Goal: Task Accomplishment & Management: Manage account settings

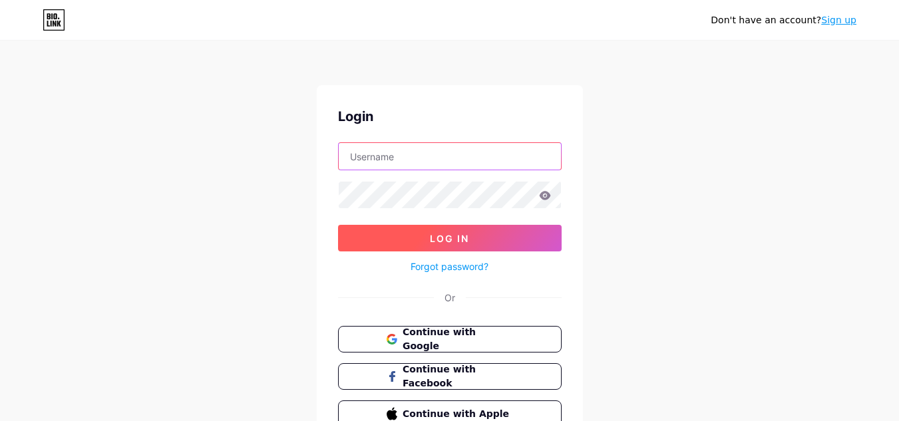
type input "[EMAIL_ADDRESS][DOMAIN_NAME]"
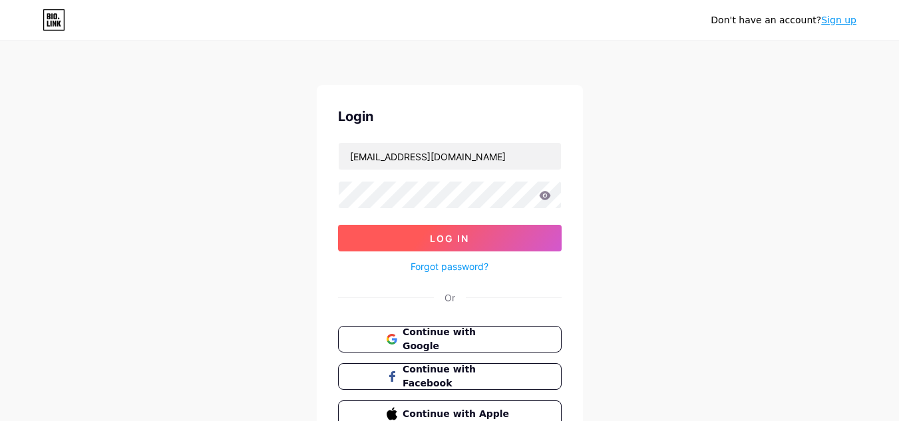
click at [474, 239] on button "Log In" at bounding box center [450, 238] width 224 height 27
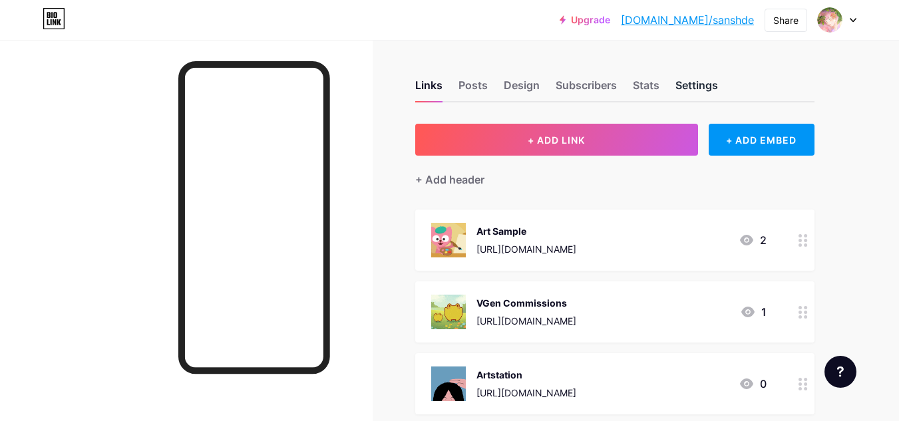
click at [688, 84] on div "Settings" at bounding box center [696, 89] width 43 height 24
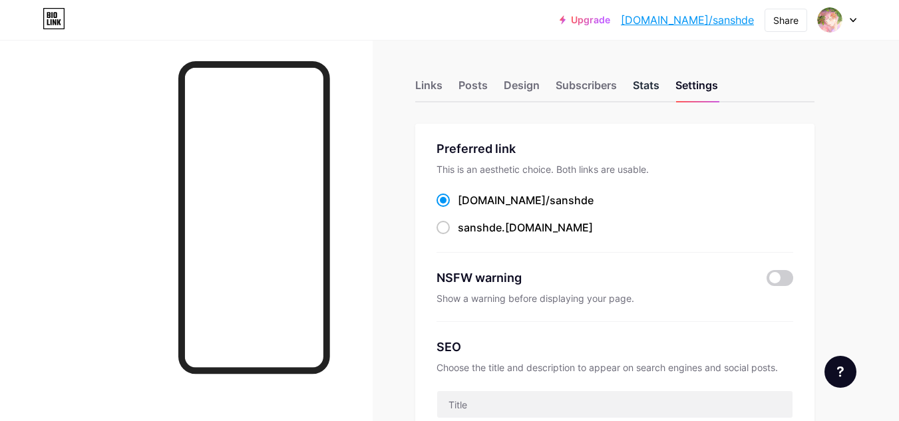
click at [643, 80] on div "Stats" at bounding box center [646, 89] width 27 height 24
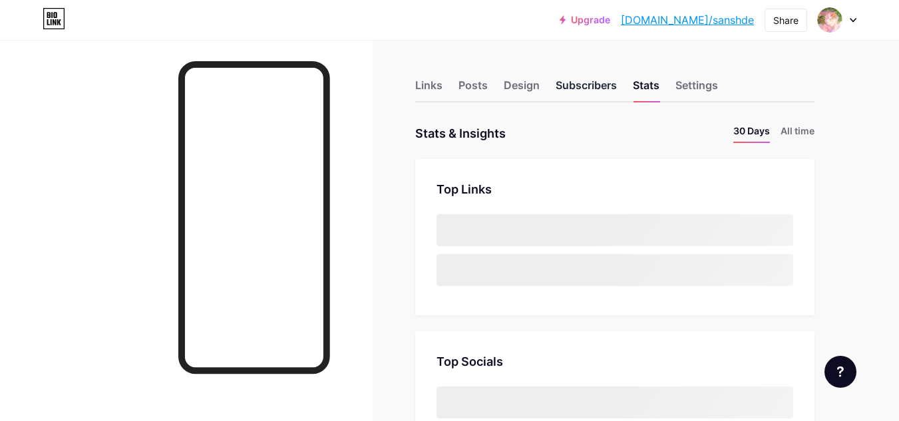
click at [597, 88] on div "Subscribers" at bounding box center [585, 89] width 61 height 24
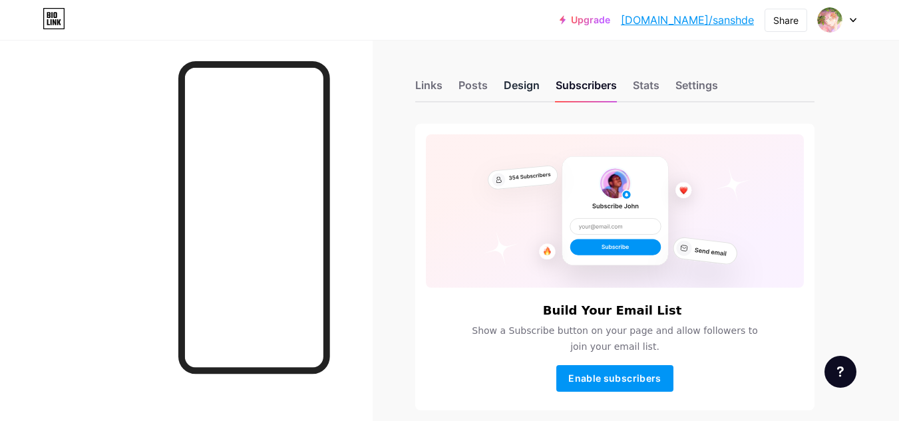
click at [524, 94] on div "Design" at bounding box center [522, 89] width 36 height 24
click at [454, 106] on div "Links Posts Design Subscribers Stats Settings Build Your Email List Show a Subs…" at bounding box center [435, 337] width 870 height 595
click at [462, 93] on div "Posts" at bounding box center [472, 89] width 29 height 24
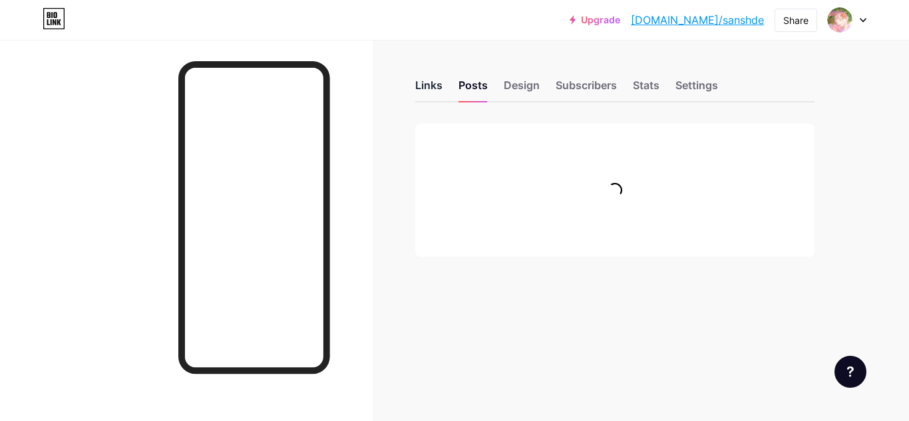
click at [433, 95] on div "Links" at bounding box center [428, 89] width 27 height 24
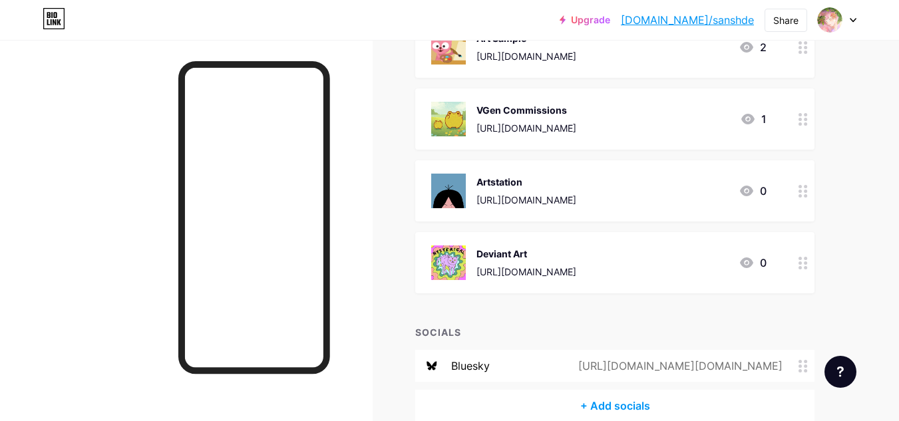
scroll to position [259, 0]
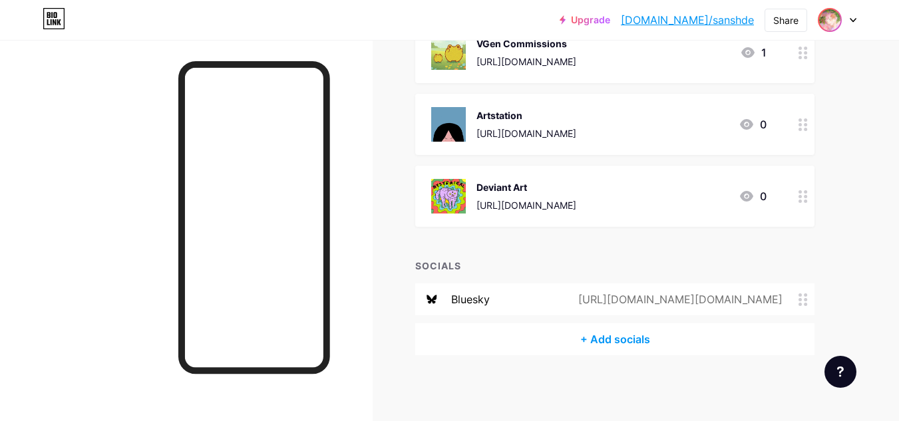
click at [836, 22] on img at bounding box center [829, 19] width 21 height 21
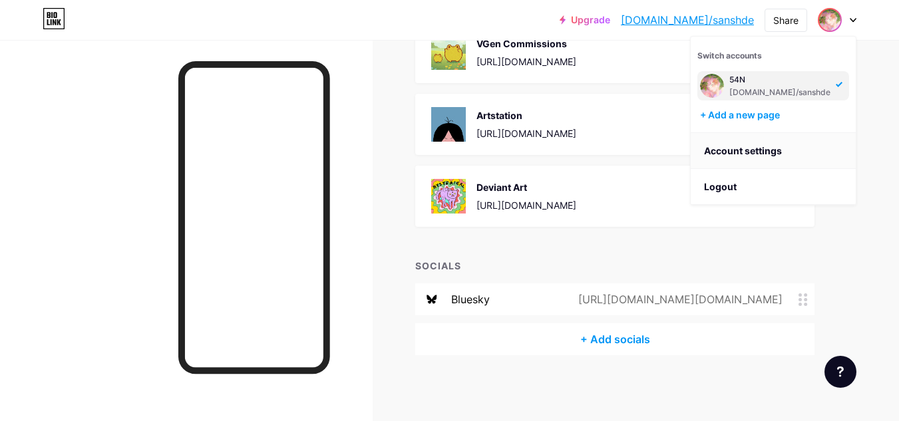
click at [742, 152] on link "Account settings" at bounding box center [773, 151] width 165 height 36
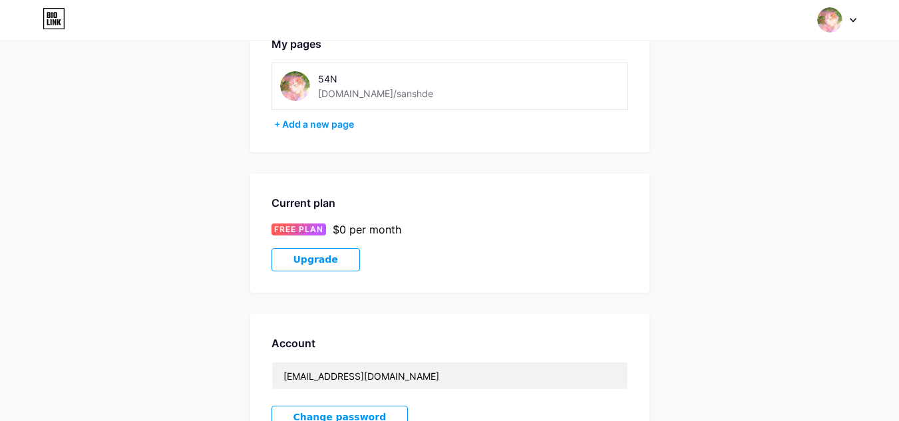
scroll to position [67, 0]
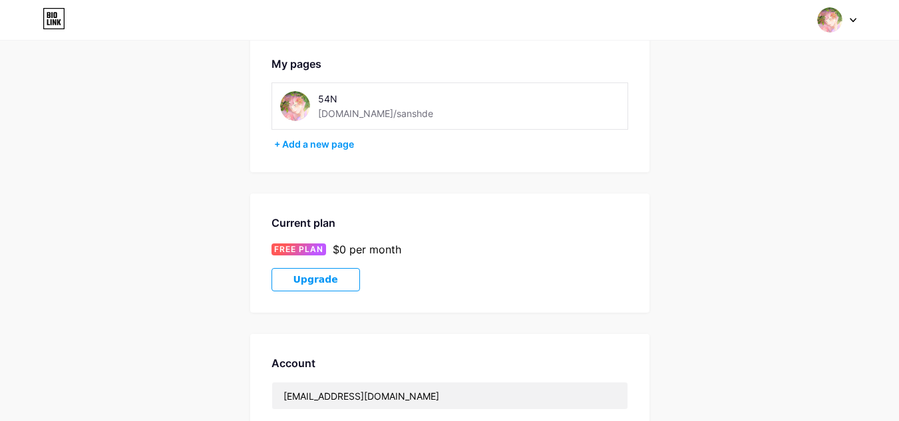
click at [348, 115] on div "[DOMAIN_NAME]/sanshde" at bounding box center [375, 113] width 115 height 14
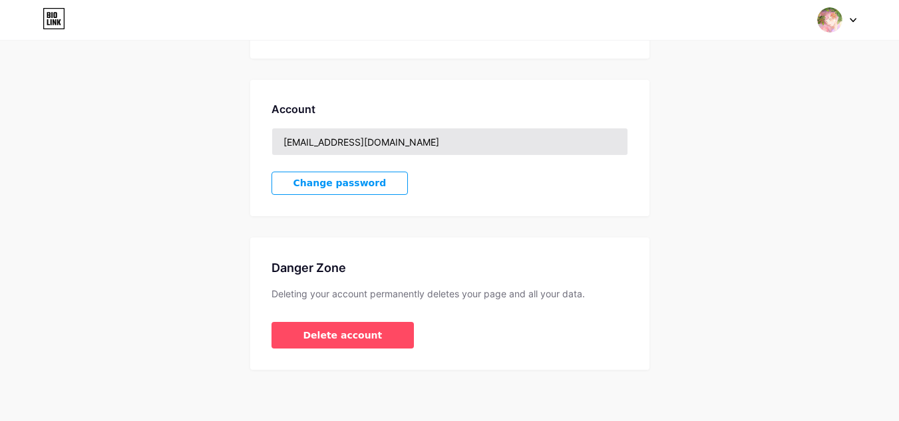
scroll to position [0, 0]
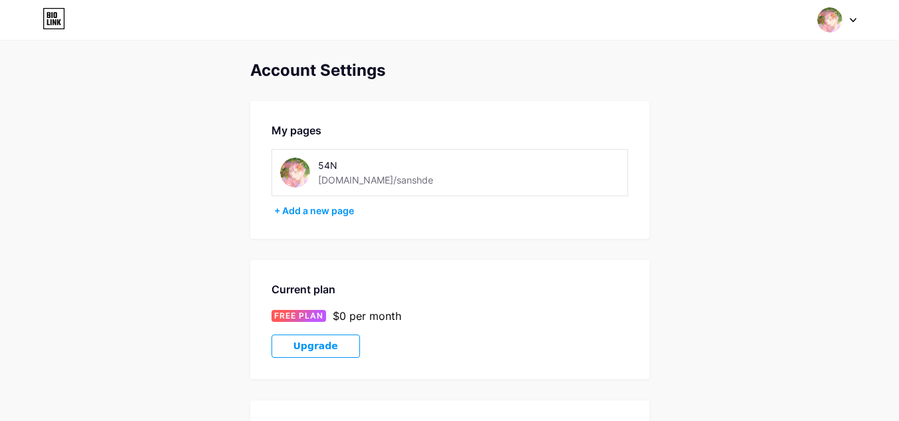
click at [841, 19] on img at bounding box center [829, 19] width 25 height 25
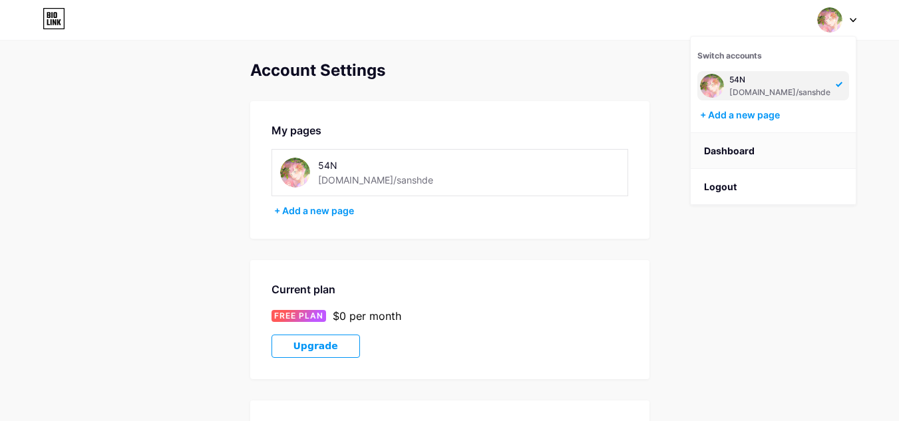
click at [708, 155] on link "Dashboard" at bounding box center [773, 151] width 165 height 36
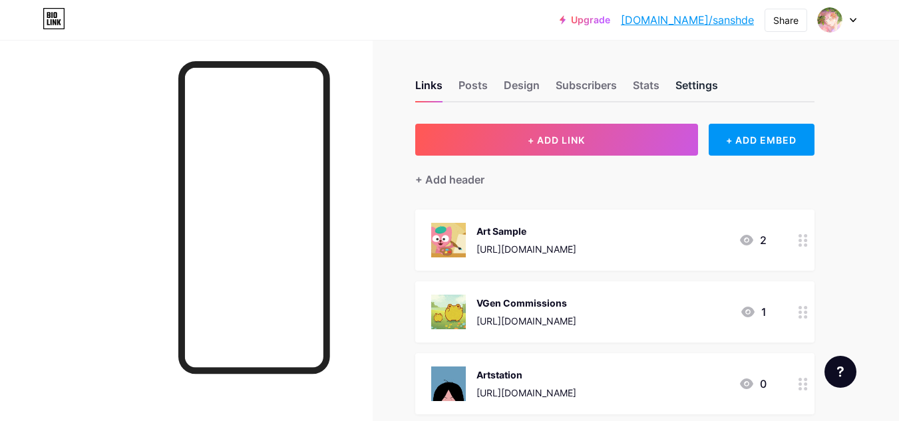
click at [690, 92] on div "Settings" at bounding box center [696, 89] width 43 height 24
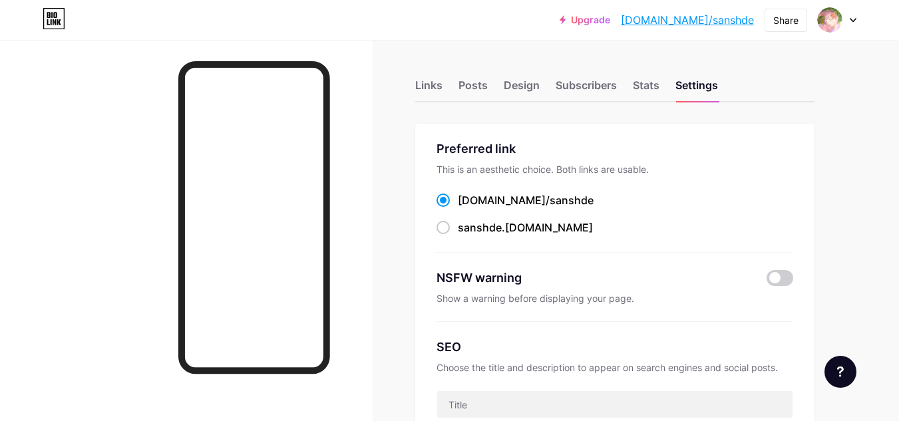
click at [549, 200] on span "sanshde" at bounding box center [571, 200] width 44 height 13
click at [466, 208] on input "bio.link/ sanshde" at bounding box center [462, 212] width 9 height 9
click at [416, 82] on div "Links" at bounding box center [428, 89] width 27 height 24
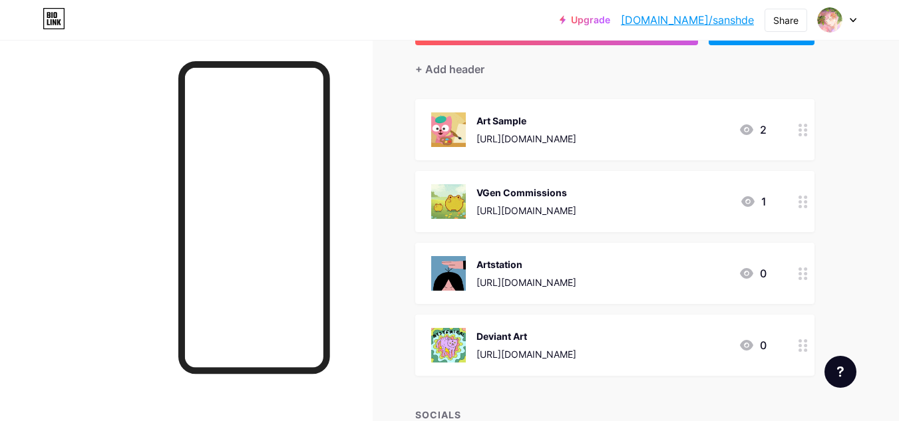
scroll to position [133, 0]
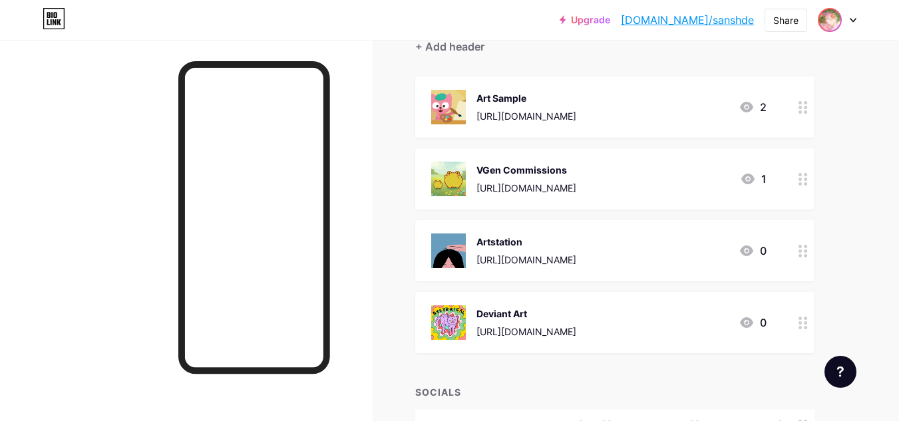
click at [838, 22] on img at bounding box center [829, 19] width 21 height 21
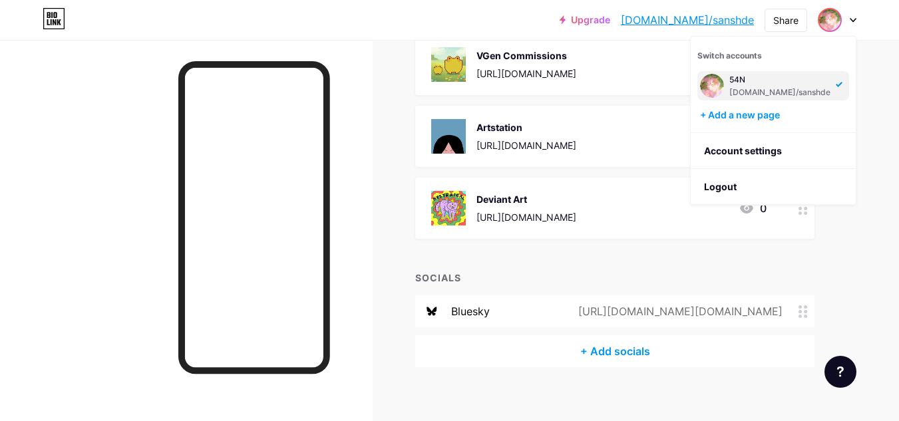
scroll to position [259, 0]
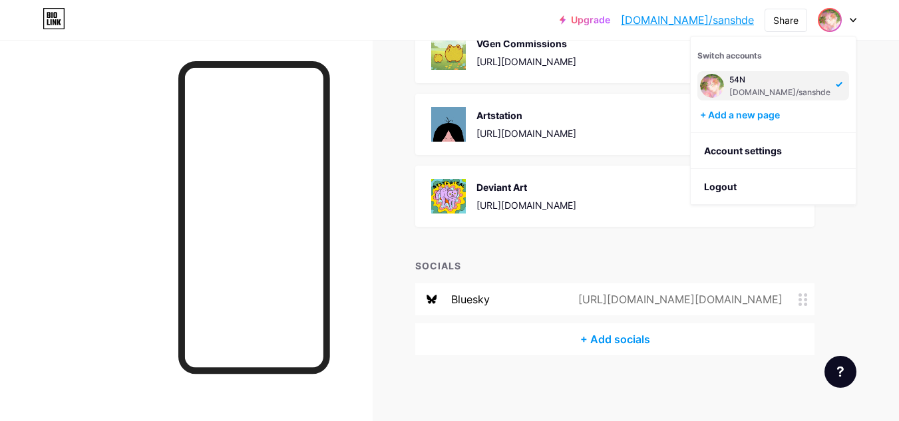
click at [398, 208] on div "Links Posts Design Subscribers Stats Settings + ADD LINK + ADD EMBED + Add head…" at bounding box center [435, 100] width 870 height 641
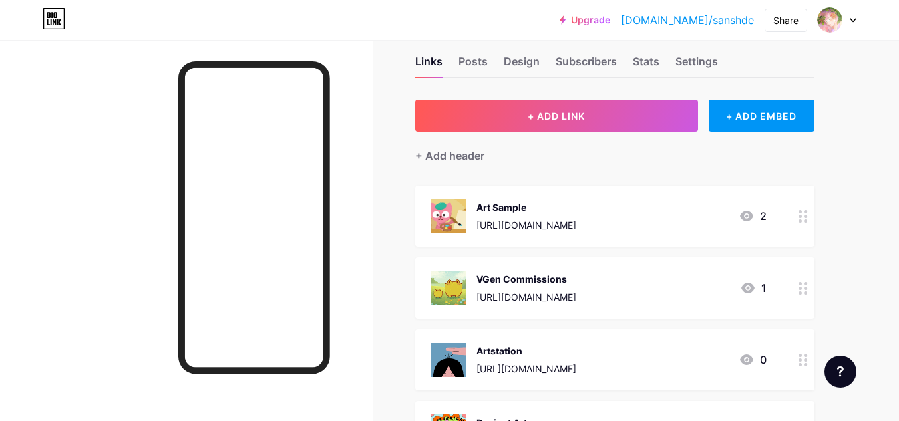
scroll to position [0, 0]
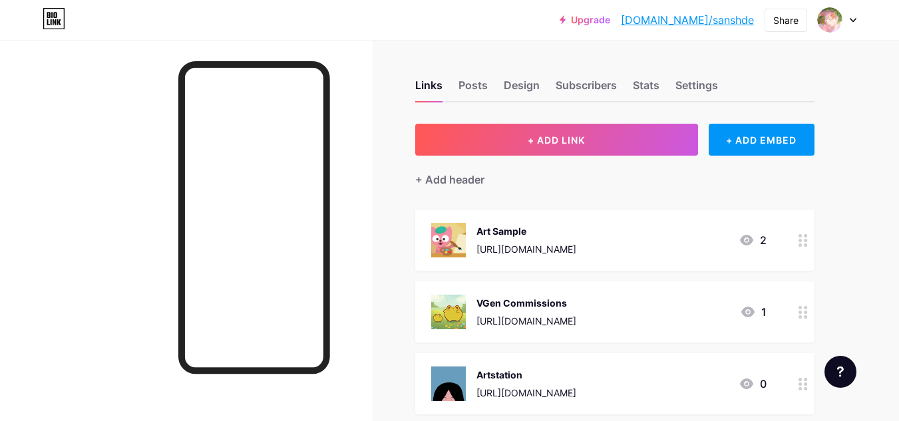
click at [717, 24] on link "[DOMAIN_NAME]/sanshde" at bounding box center [687, 20] width 133 height 16
click at [782, 27] on div "Share" at bounding box center [785, 20] width 43 height 23
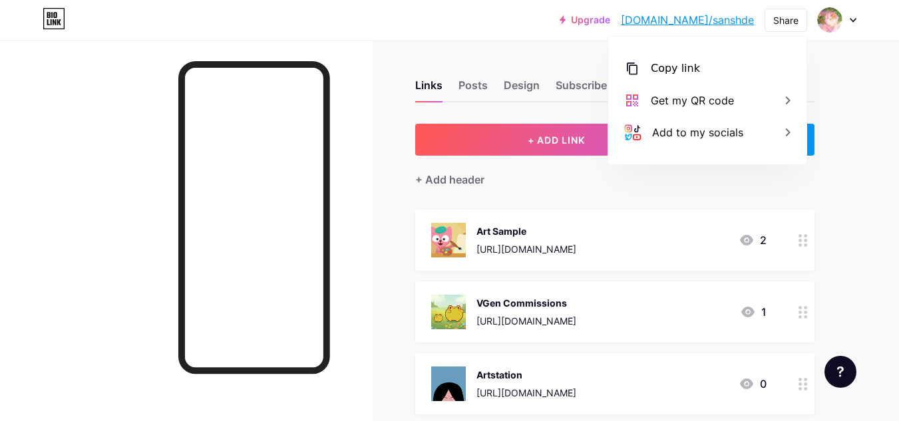
click at [97, 52] on div at bounding box center [186, 250] width 373 height 421
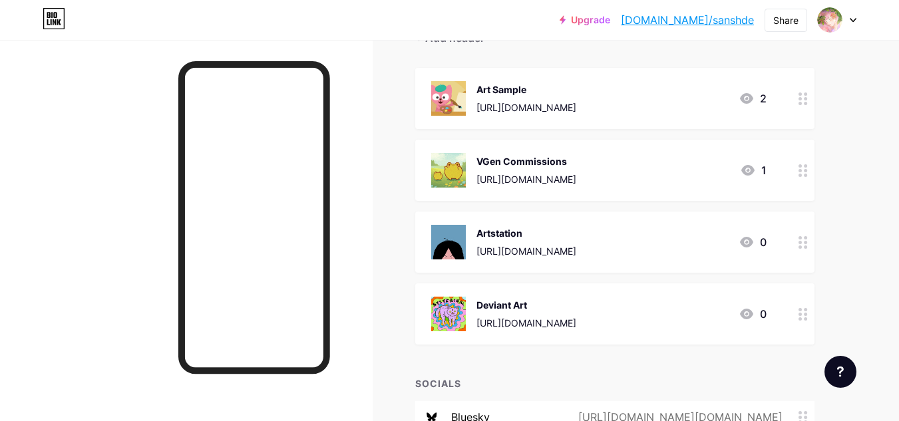
scroll to position [200, 0]
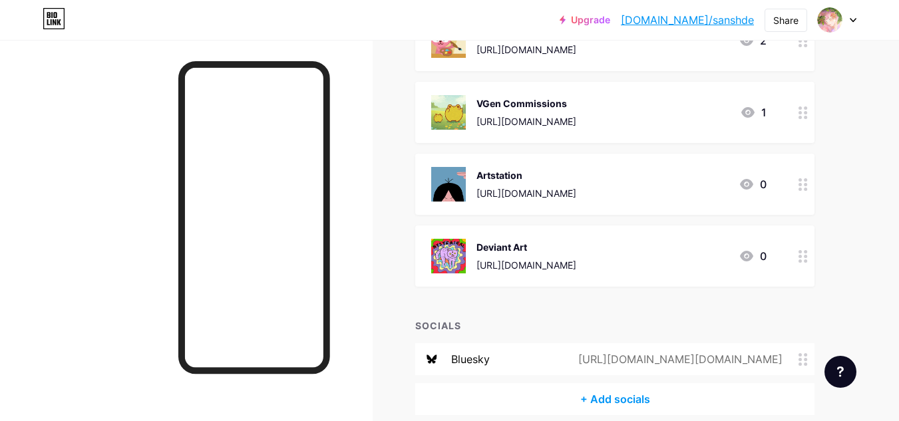
click at [846, 21] on div at bounding box center [837, 20] width 39 height 24
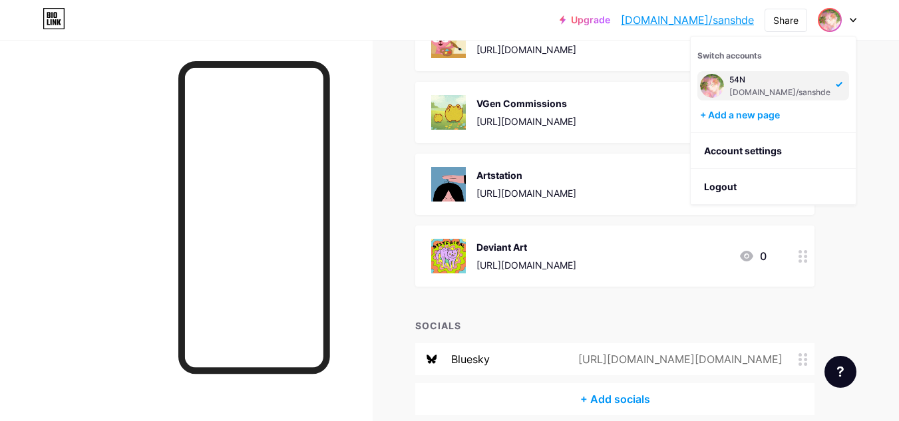
click at [746, 85] on div "54N bio.link/sanshde" at bounding box center [779, 86] width 101 height 24
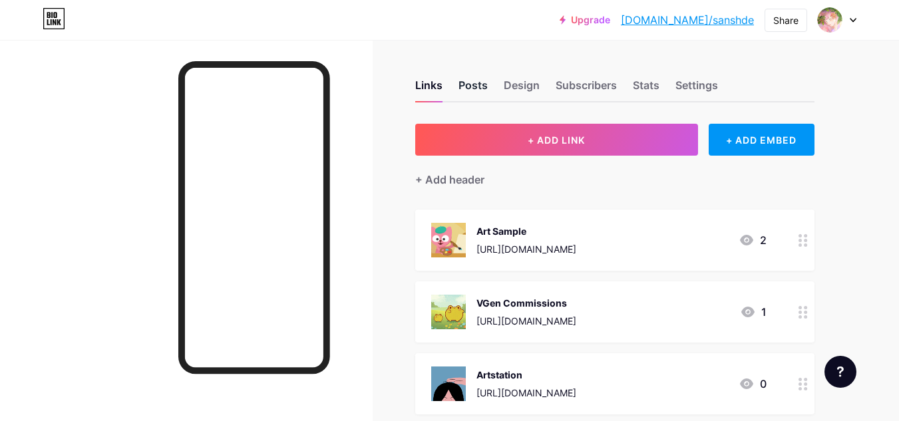
click at [474, 84] on div "Posts" at bounding box center [472, 89] width 29 height 24
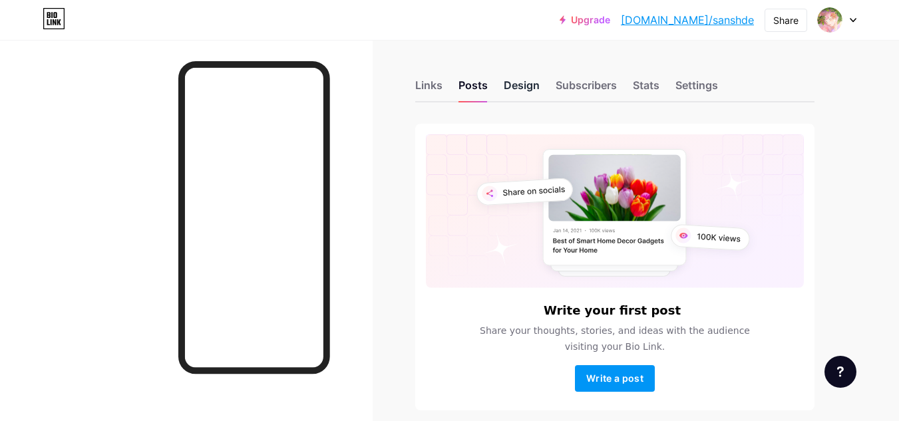
click at [537, 87] on div "Design" at bounding box center [522, 89] width 36 height 24
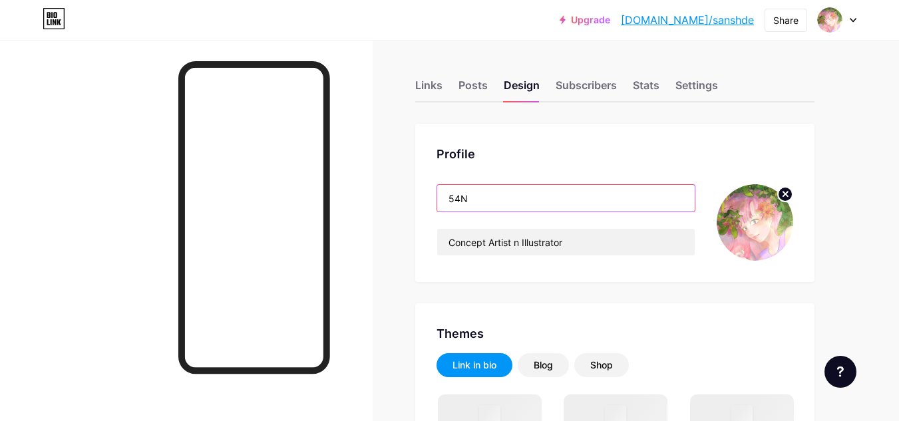
drag, startPoint x: 532, startPoint y: 206, endPoint x: 385, endPoint y: 181, distance: 149.1
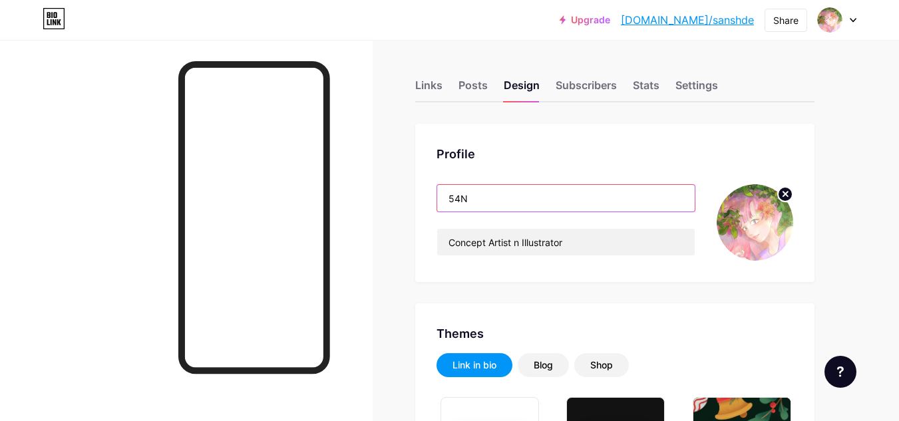
paste input "aenori"
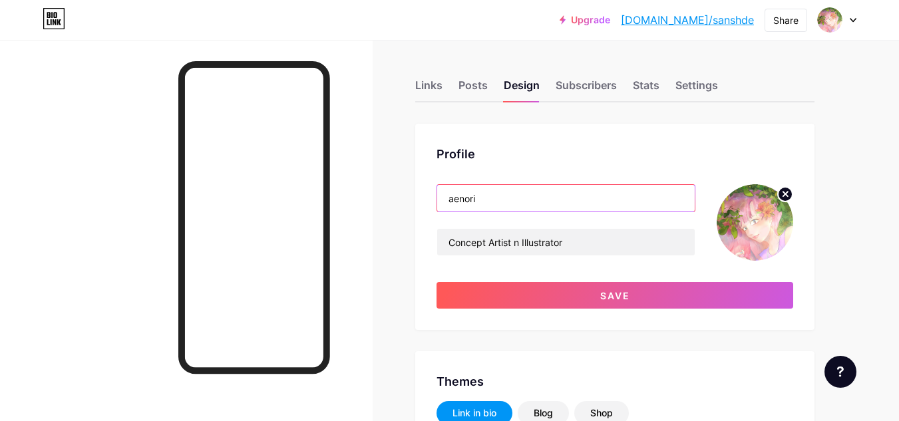
drag, startPoint x: 482, startPoint y: 202, endPoint x: 385, endPoint y: 202, distance: 97.1
paste input "애나"
drag, startPoint x: 477, startPoint y: 197, endPoint x: 420, endPoint y: 194, distance: 57.3
click at [420, 194] on div "Profile 애나 Concept Artist n Illustrator Save" at bounding box center [614, 227] width 399 height 206
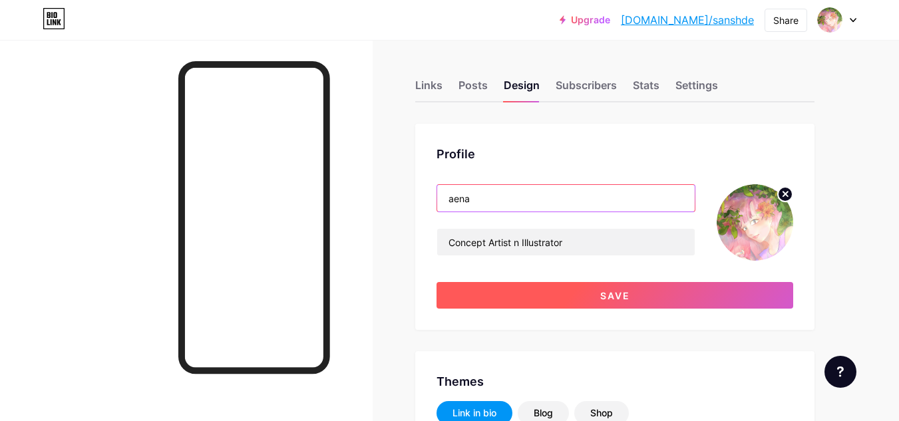
type input "aena"
click at [551, 304] on button "Save" at bounding box center [614, 295] width 357 height 27
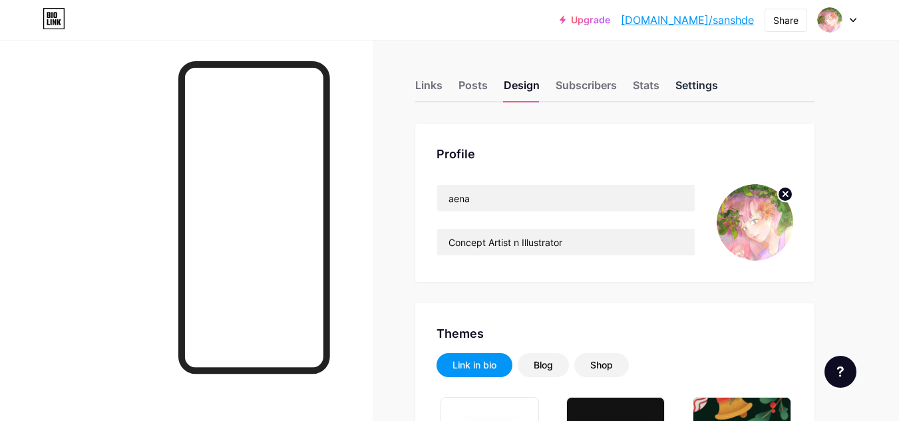
click at [683, 87] on div "Settings" at bounding box center [696, 89] width 43 height 24
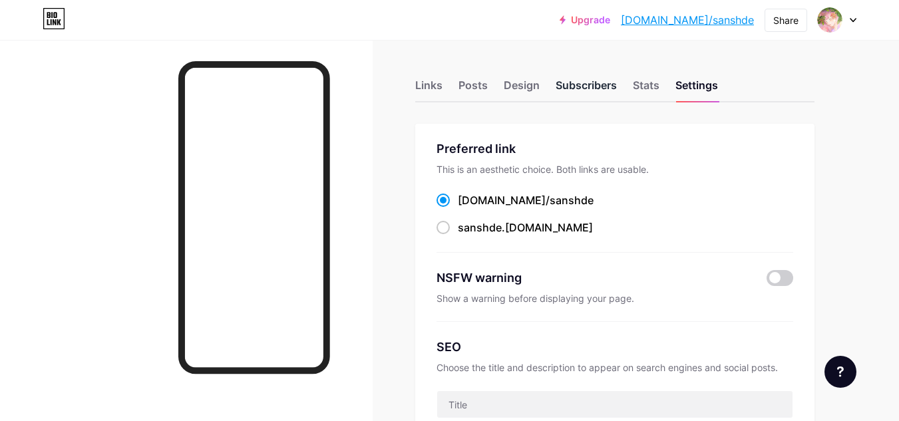
click at [573, 88] on div "Subscribers" at bounding box center [585, 89] width 61 height 24
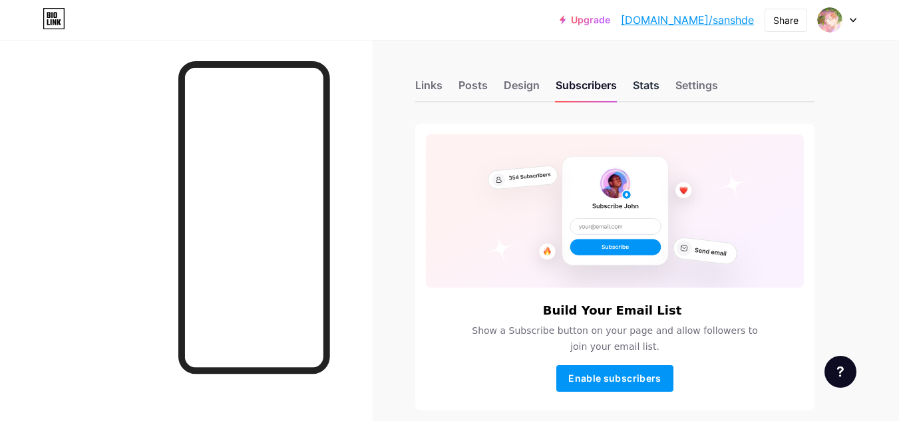
click at [644, 88] on div "Stats" at bounding box center [646, 89] width 27 height 24
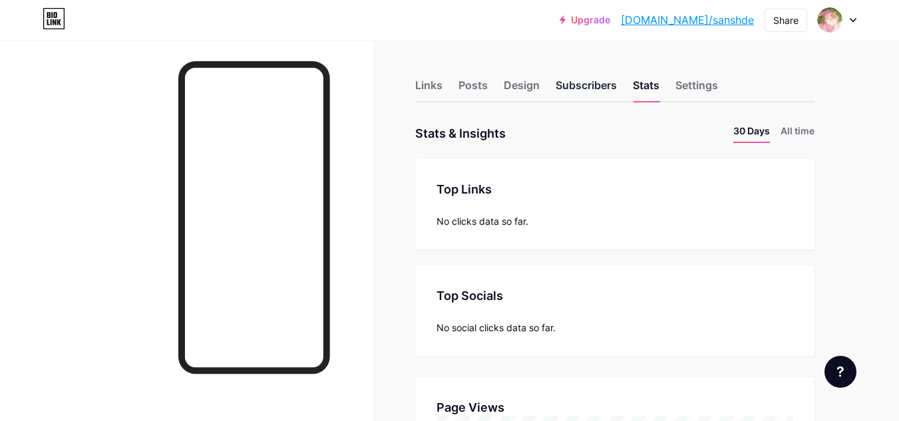
click at [588, 88] on div "Subscribers" at bounding box center [585, 89] width 61 height 24
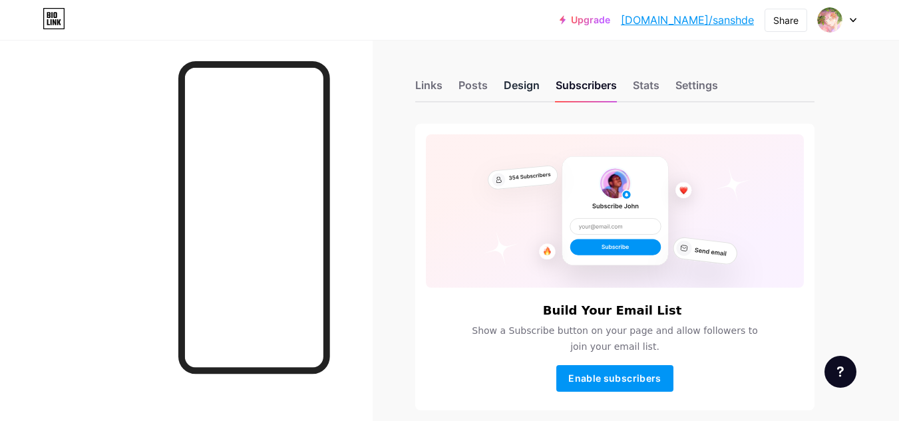
click at [523, 89] on div "Design" at bounding box center [522, 89] width 36 height 24
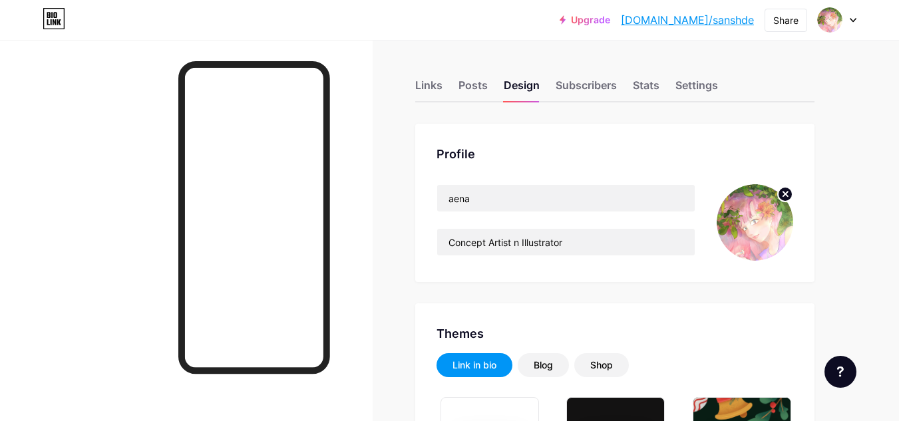
click at [491, 87] on div "Links Posts Design Subscribers Stats Settings" at bounding box center [614, 79] width 399 height 47
click at [482, 87] on div "Posts" at bounding box center [472, 89] width 29 height 24
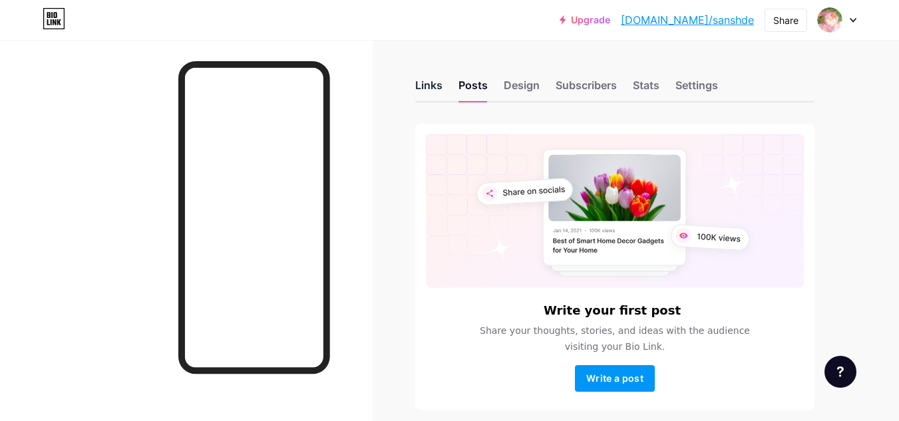
click at [420, 94] on div "Links" at bounding box center [428, 89] width 27 height 24
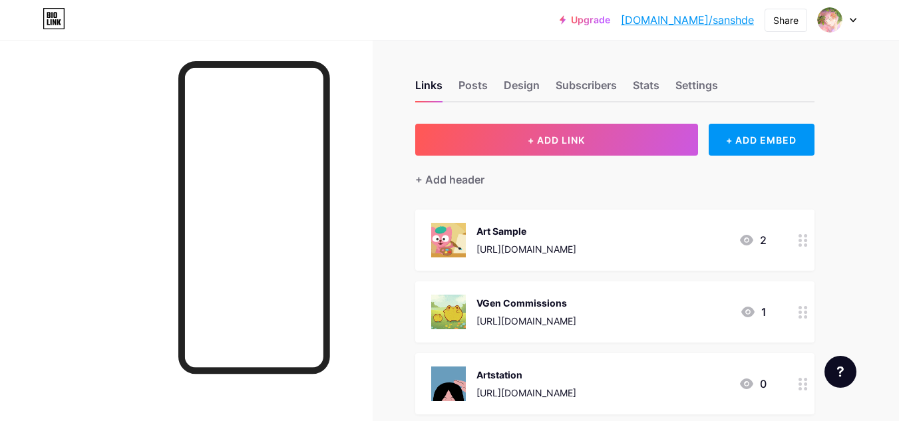
click at [849, 18] on icon at bounding box center [852, 20] width 7 height 5
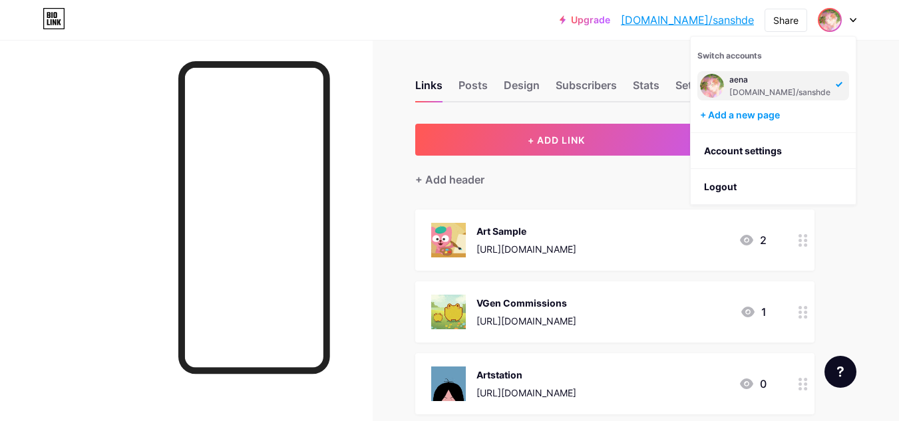
click at [865, 103] on div "Links Posts Design Subscribers Stats Settings + ADD LINK + ADD EMBED + Add head…" at bounding box center [435, 360] width 870 height 641
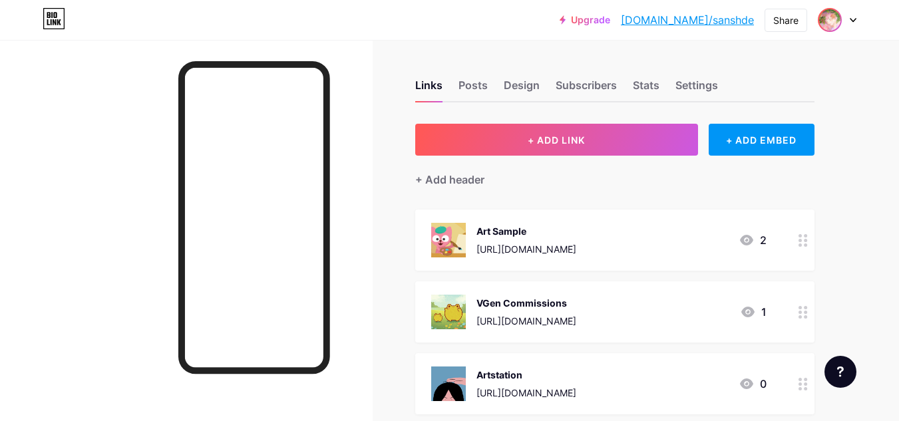
click at [840, 28] on span at bounding box center [829, 19] width 21 height 21
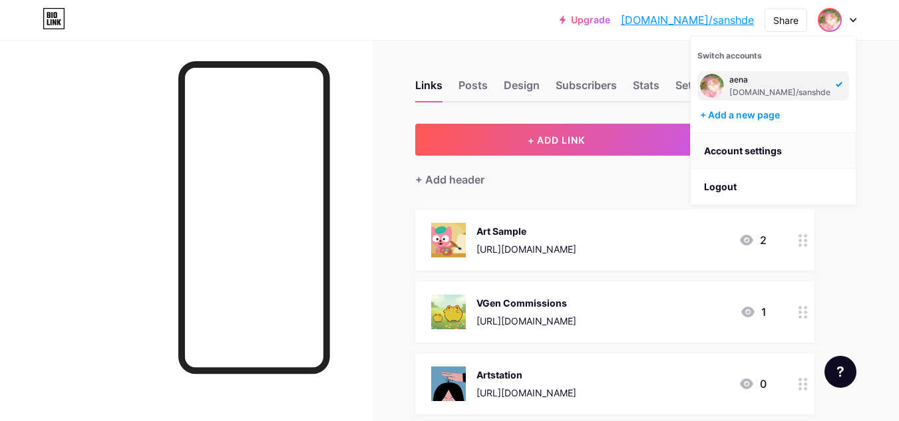
click at [779, 145] on link "Account settings" at bounding box center [773, 151] width 165 height 36
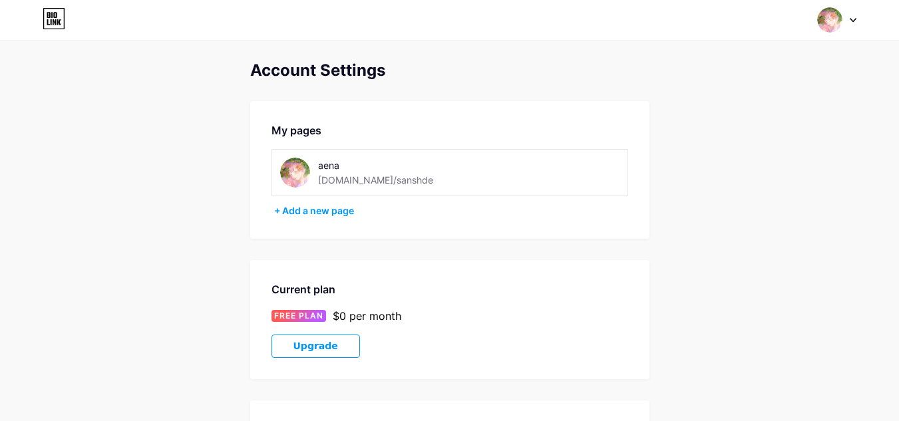
click at [368, 166] on div "aena" at bounding box center [386, 165] width 136 height 14
click at [360, 178] on div "[DOMAIN_NAME]/sanshde" at bounding box center [375, 180] width 115 height 14
click at [327, 203] on div "My pages aena [DOMAIN_NAME]/sanshde + Add a new page" at bounding box center [449, 170] width 399 height 138
click at [324, 210] on div "+ Add a new page" at bounding box center [451, 210] width 354 height 13
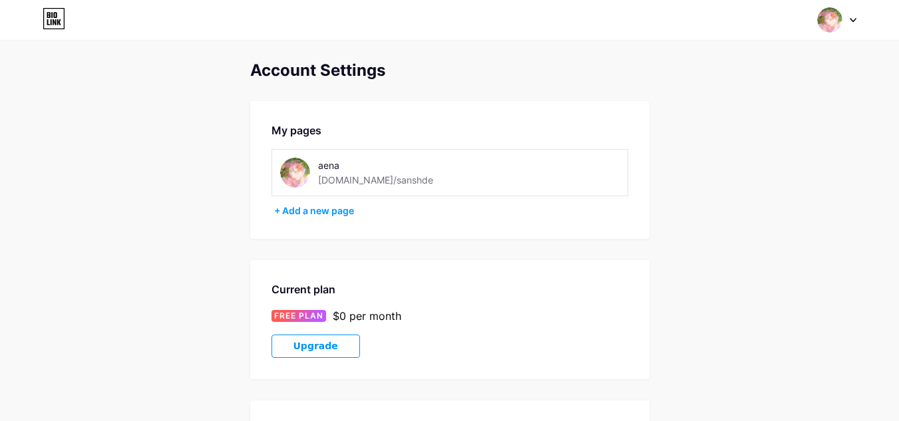
click at [823, 23] on img at bounding box center [829, 19] width 25 height 25
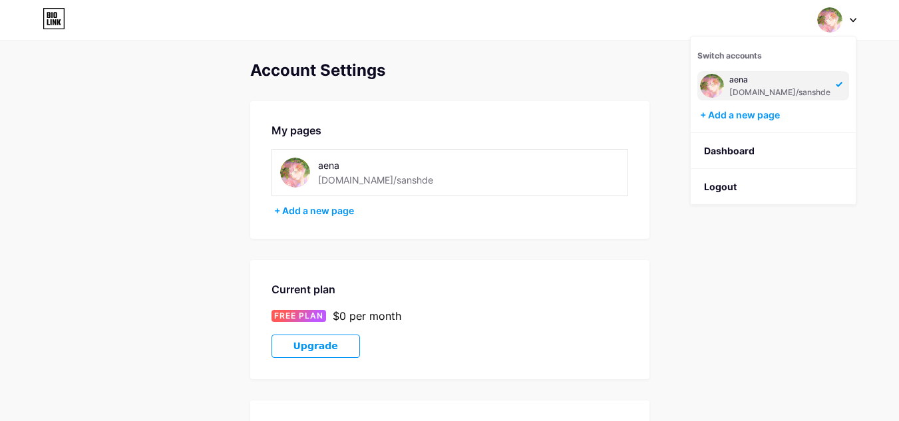
click at [704, 21] on div "Switch accounts aena [DOMAIN_NAME]/sanshde + Add a new page Dashboard Logout" at bounding box center [449, 20] width 899 height 24
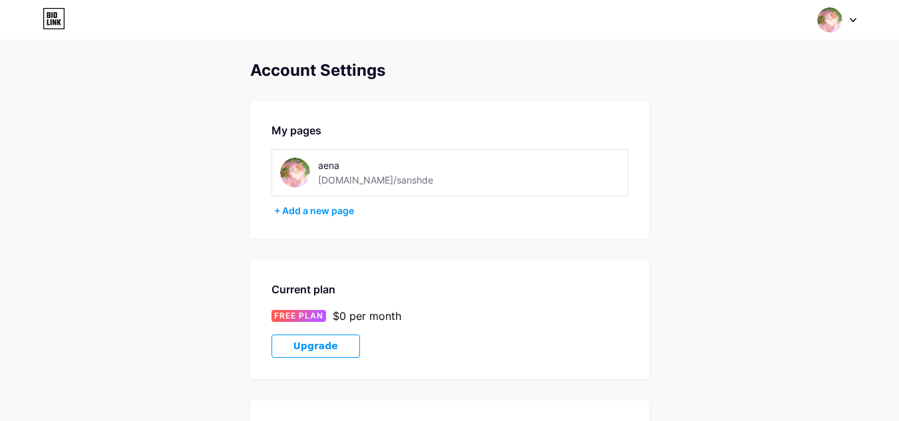
click at [49, 16] on icon at bounding box center [54, 18] width 23 height 21
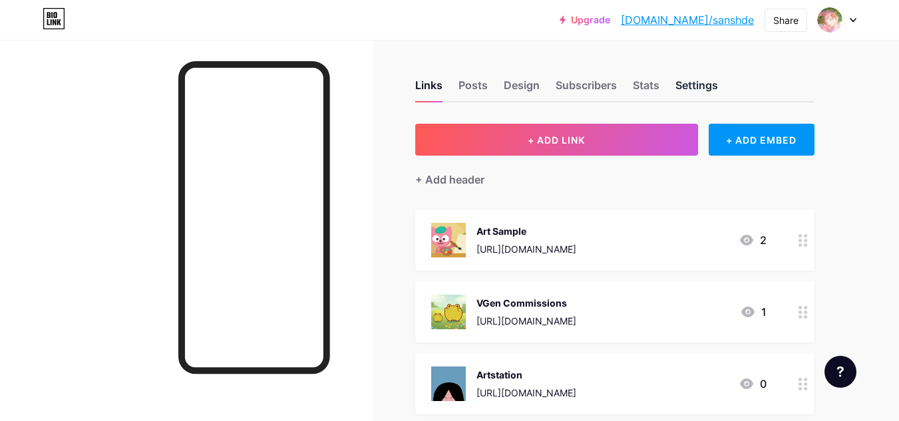
click at [696, 80] on div "Settings" at bounding box center [696, 89] width 43 height 24
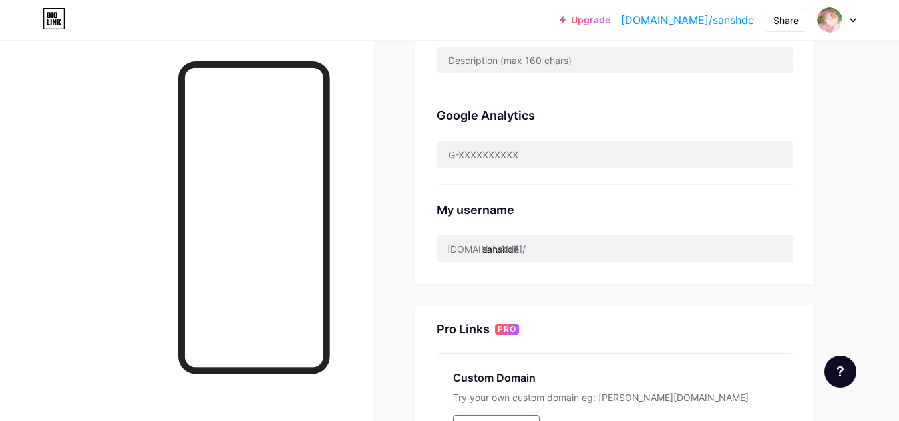
scroll to position [399, 0]
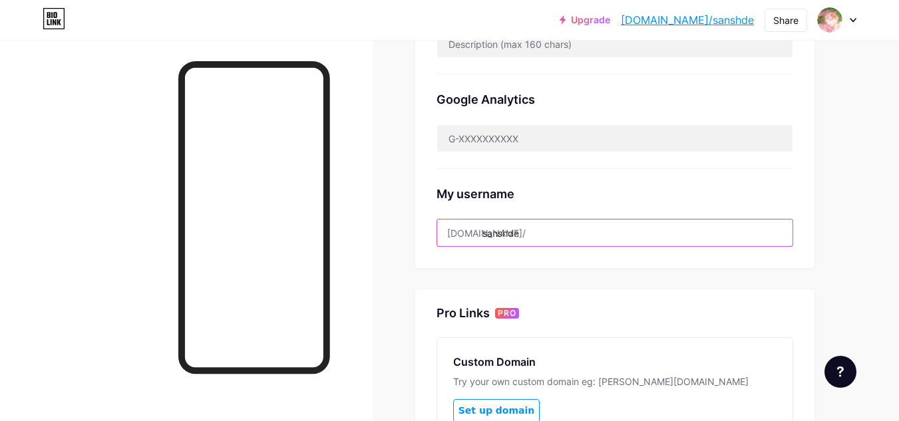
drag, startPoint x: 525, startPoint y: 231, endPoint x: 481, endPoint y: 228, distance: 44.0
click at [481, 228] on div "[DOMAIN_NAME]/ sanshde" at bounding box center [614, 233] width 357 height 28
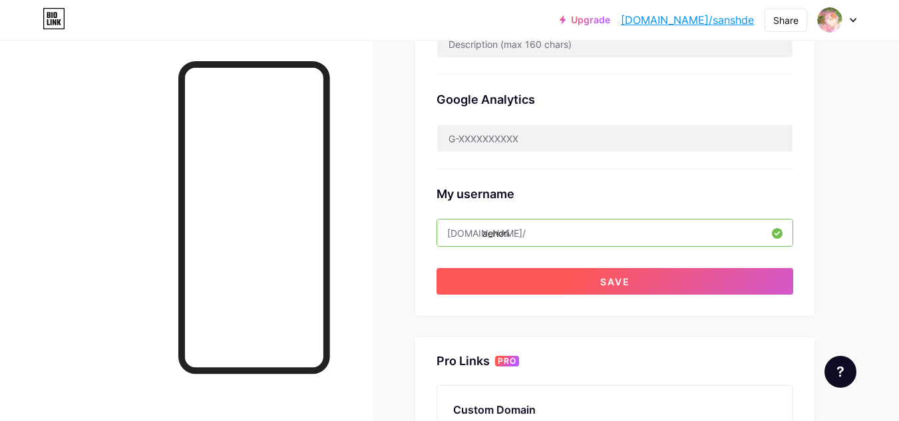
type input "aenori"
click at [512, 277] on button "Save" at bounding box center [614, 281] width 357 height 27
